Goal: Task Accomplishment & Management: Manage account settings

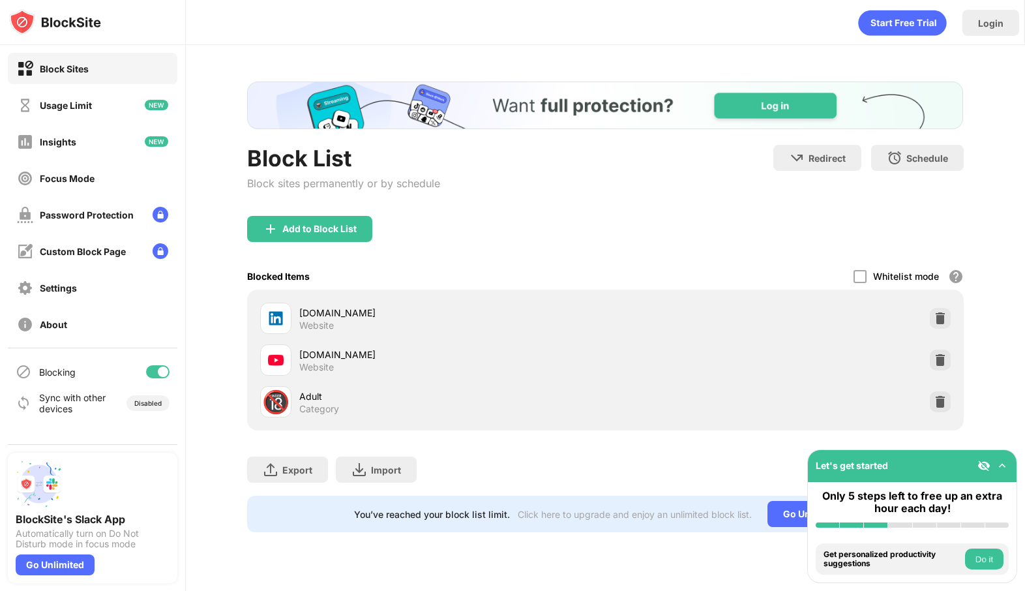
click at [889, 368] on div "youtube.com Website" at bounding box center [605, 360] width 700 height 42
click at [934, 318] on img at bounding box center [940, 318] width 13 height 13
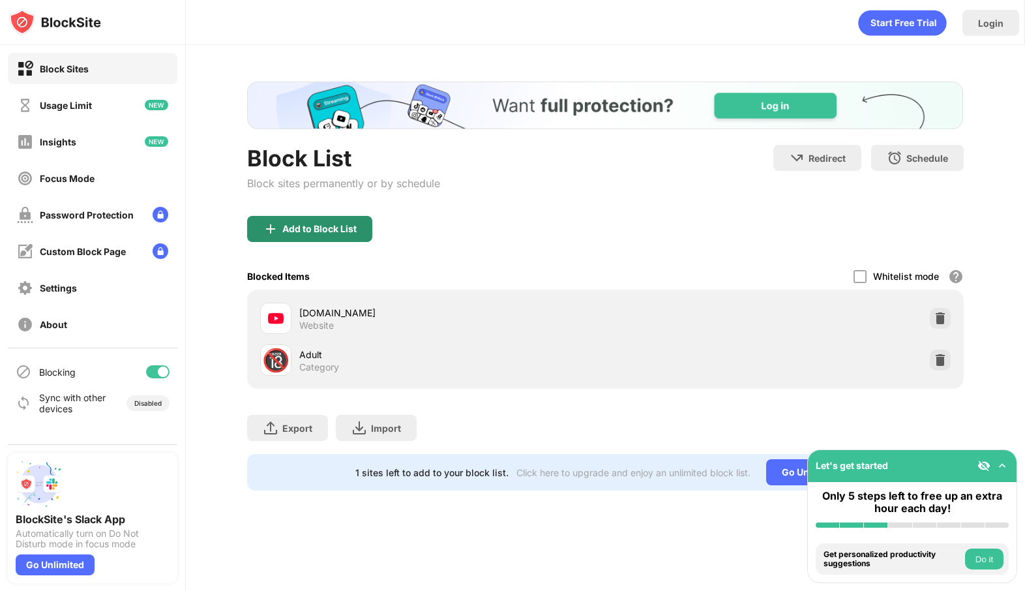
click at [335, 234] on div "Add to Block List" at bounding box center [309, 229] width 125 height 26
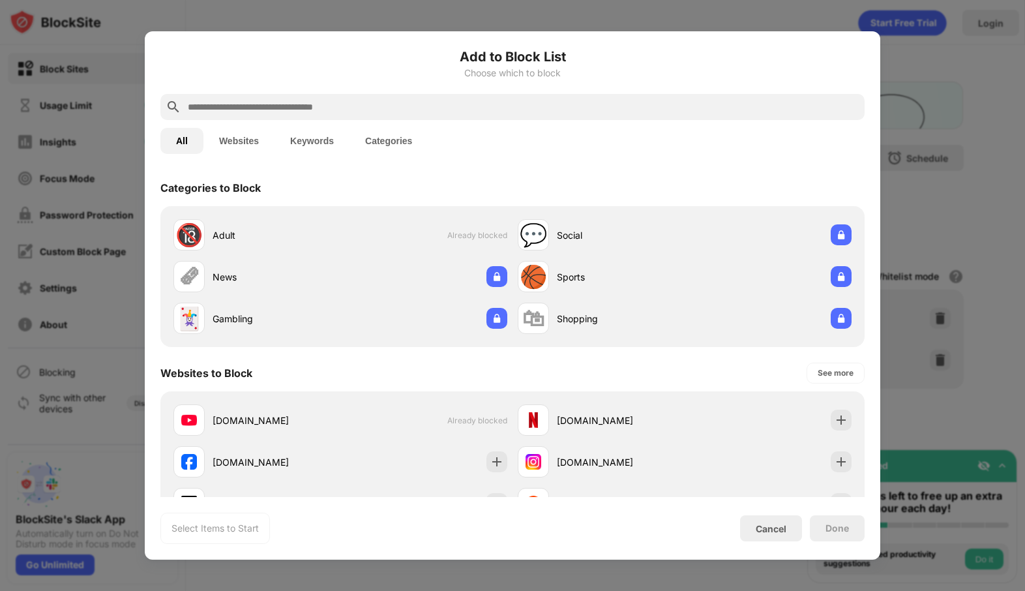
click at [332, 98] on div at bounding box center [512, 107] width 704 height 26
click at [430, 103] on input "text" at bounding box center [522, 107] width 673 height 16
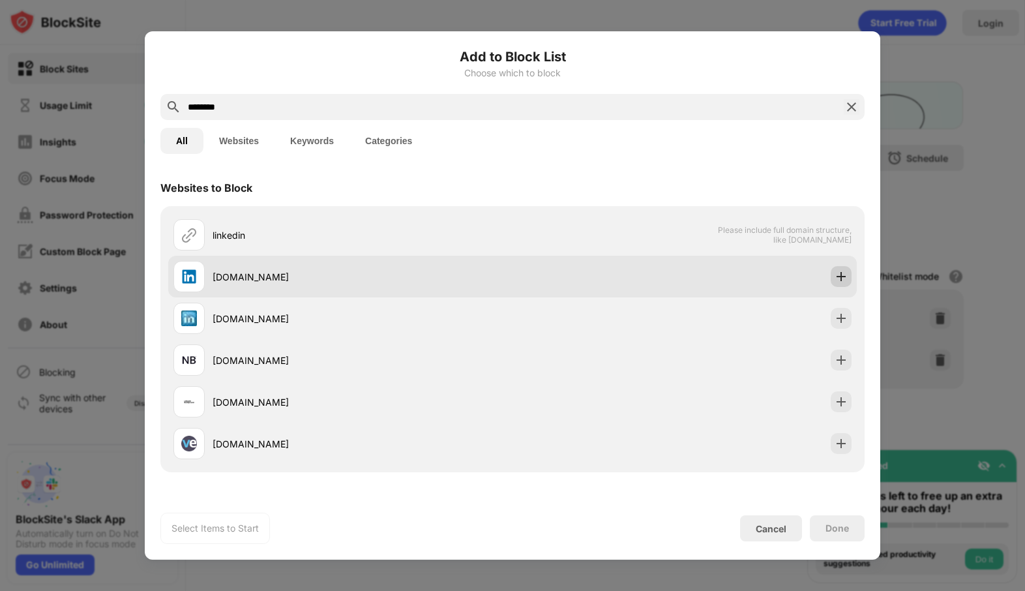
type input "********"
click at [836, 276] on img at bounding box center [840, 276] width 13 height 13
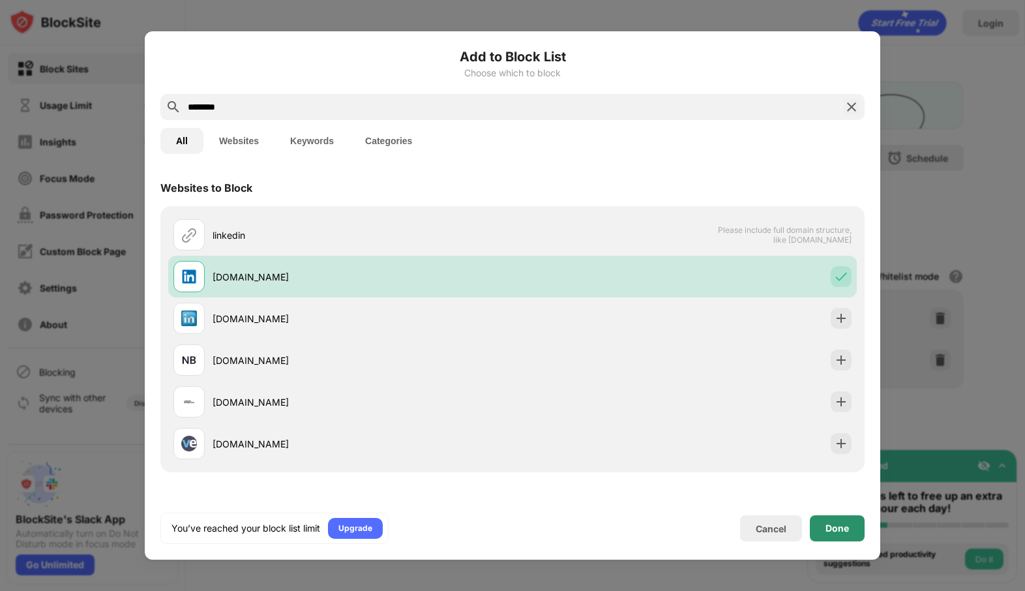
click at [842, 539] on div "Done" at bounding box center [837, 528] width 55 height 26
